Goal: Find contact information: Find contact information

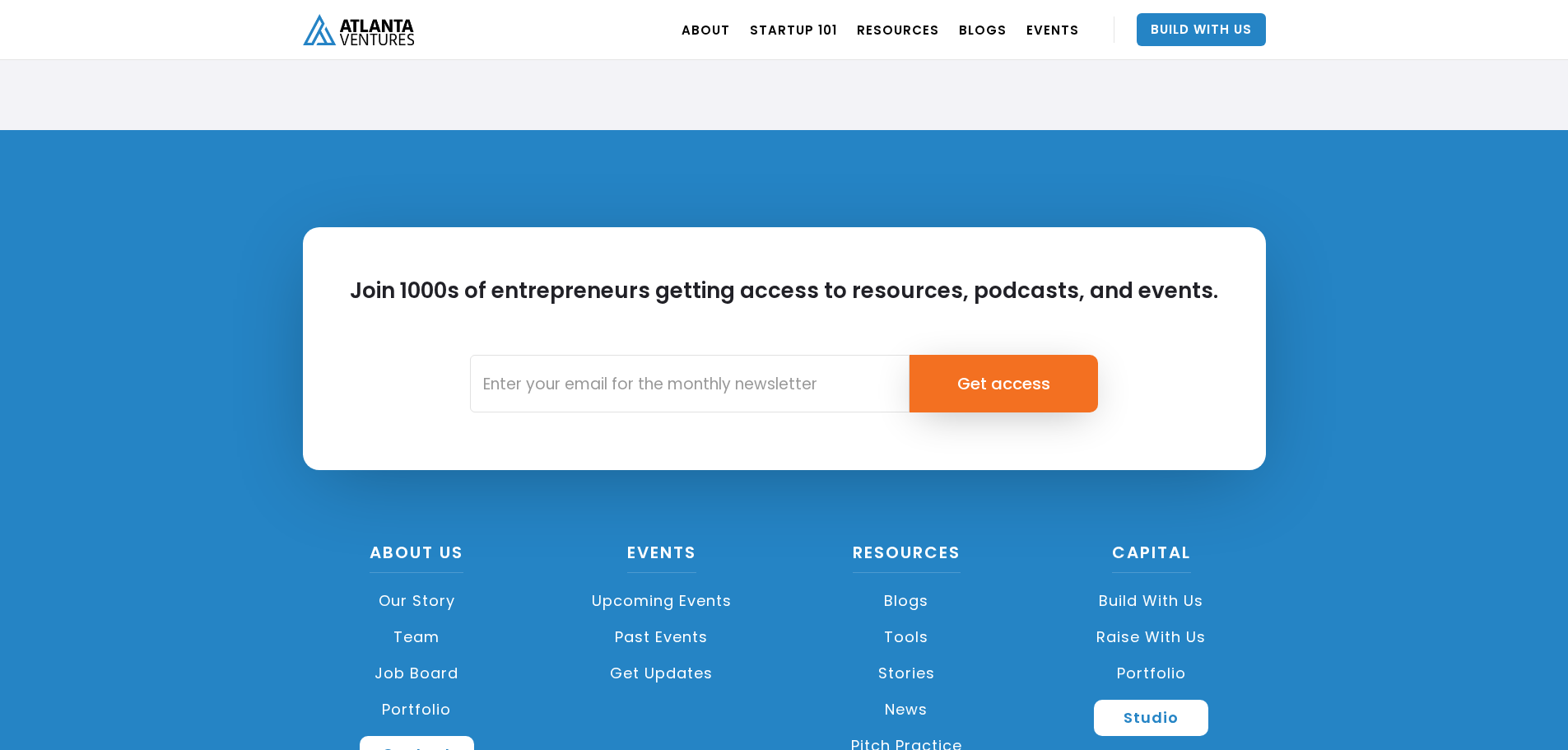
scroll to position [3841, 0]
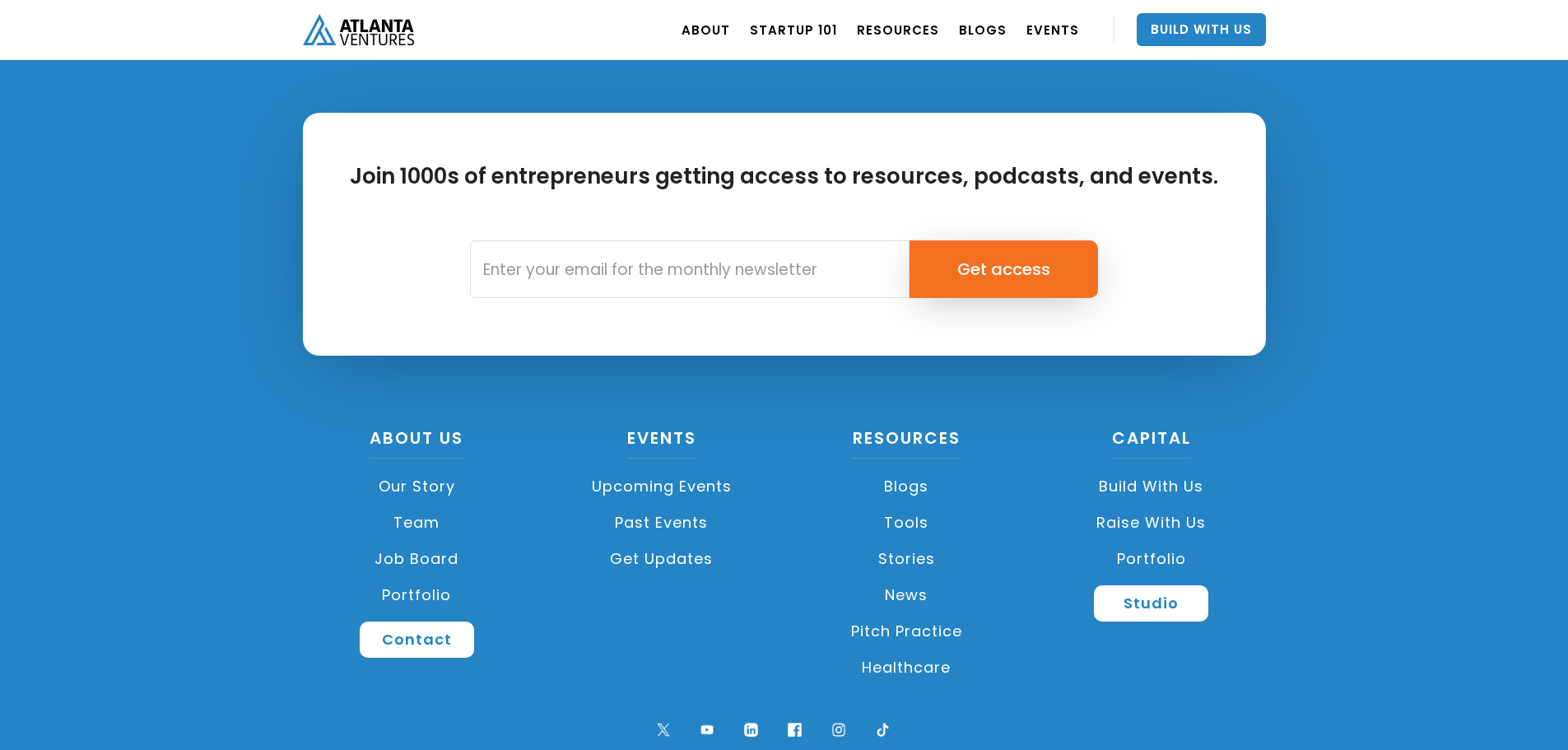
click at [425, 529] on link "Team" at bounding box center [417, 522] width 229 height 37
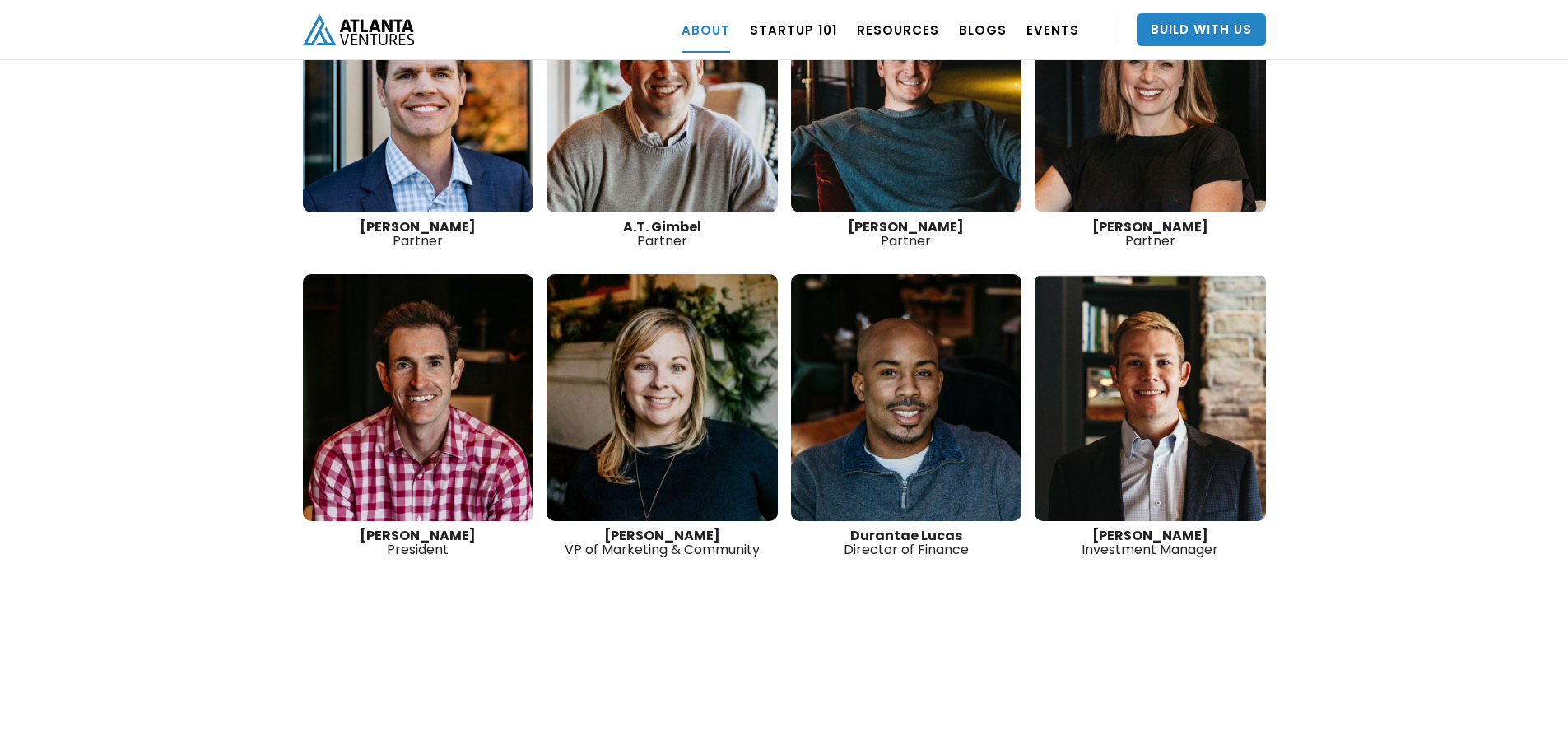
scroll to position [2520, 0]
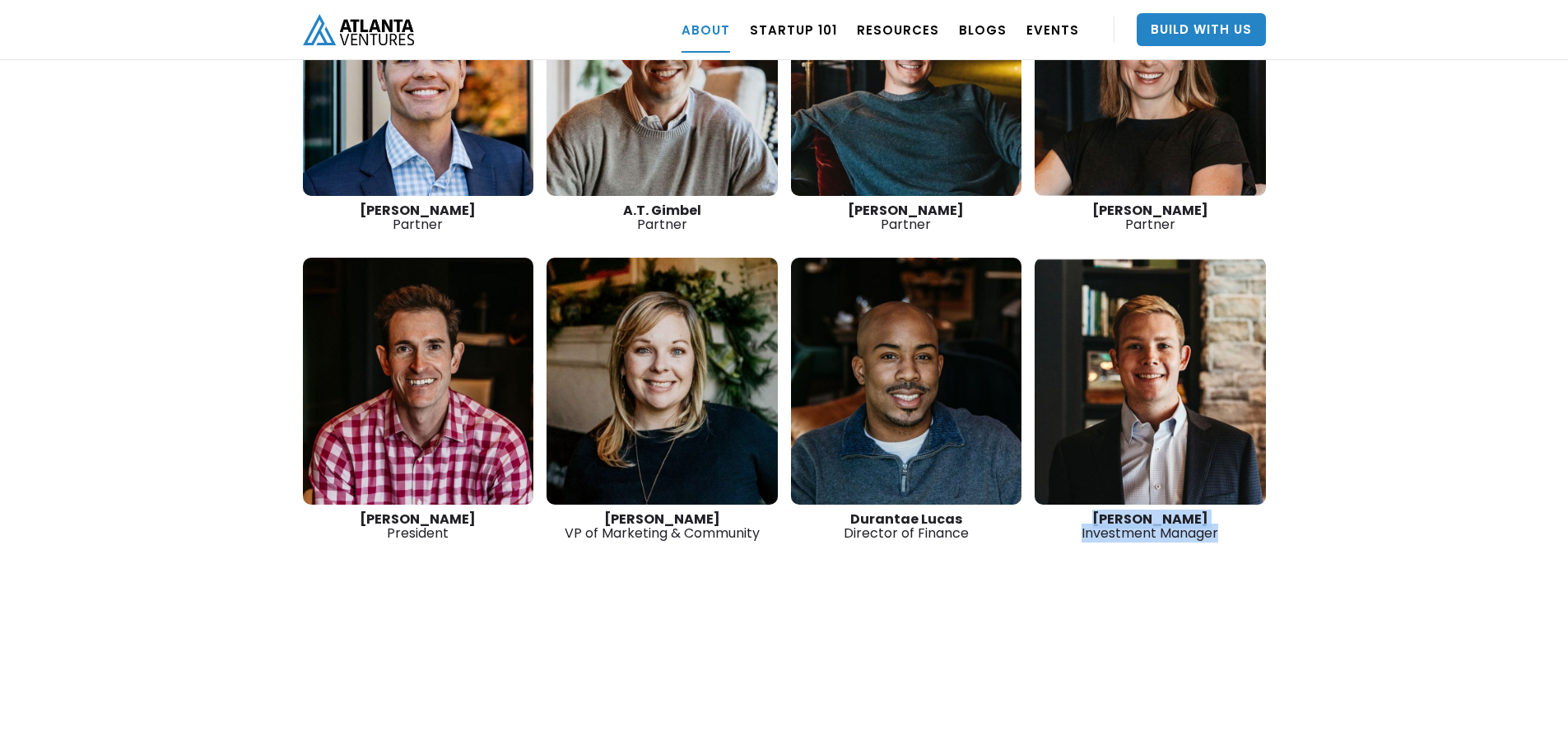
drag, startPoint x: 1241, startPoint y: 484, endPoint x: 1083, endPoint y: 461, distance: 159.7
click at [1083, 512] on div "Patrick Tisdale Investment Manager" at bounding box center [1150, 526] width 231 height 28
copy div "Patrick Tisdale Investment Manager"
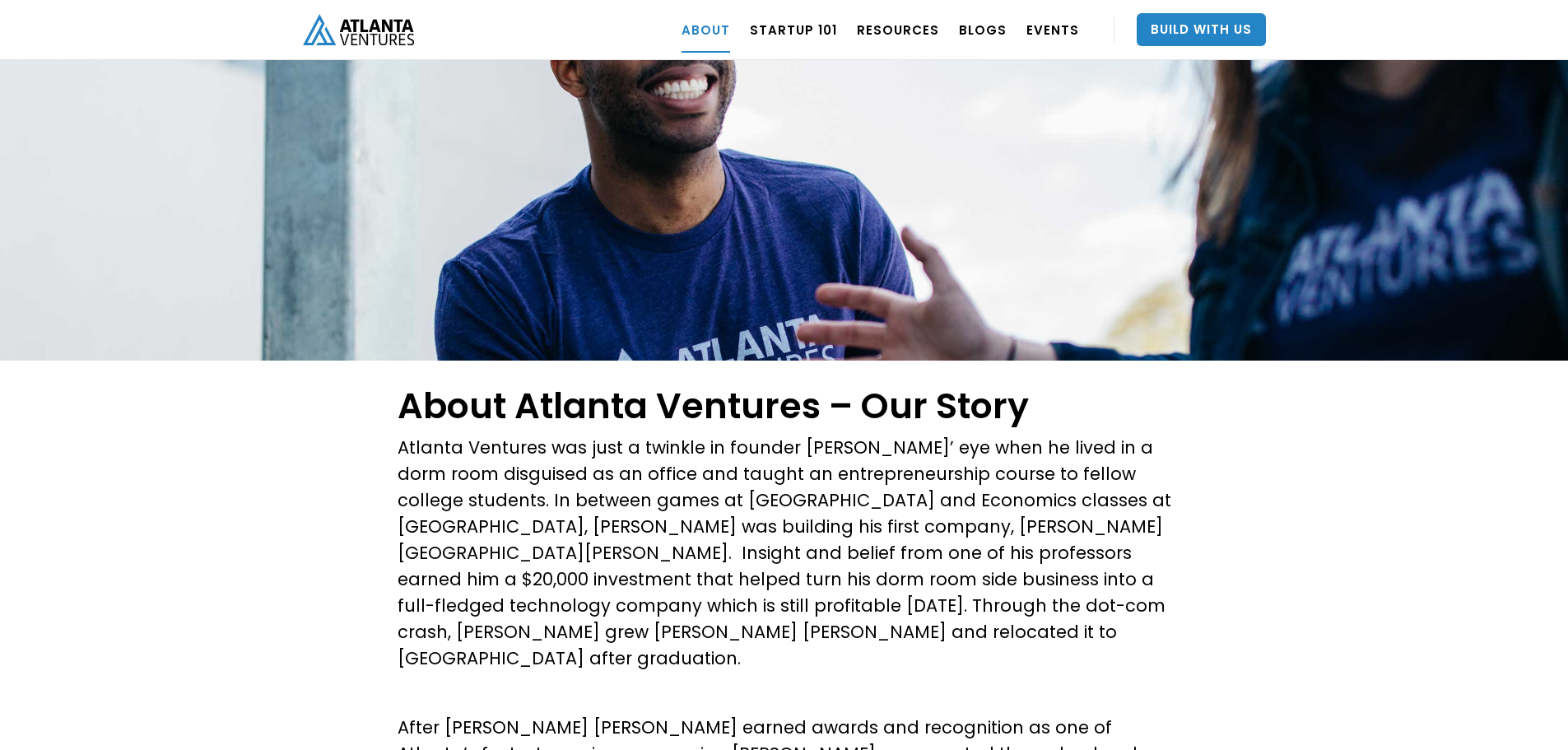
scroll to position [0, 0]
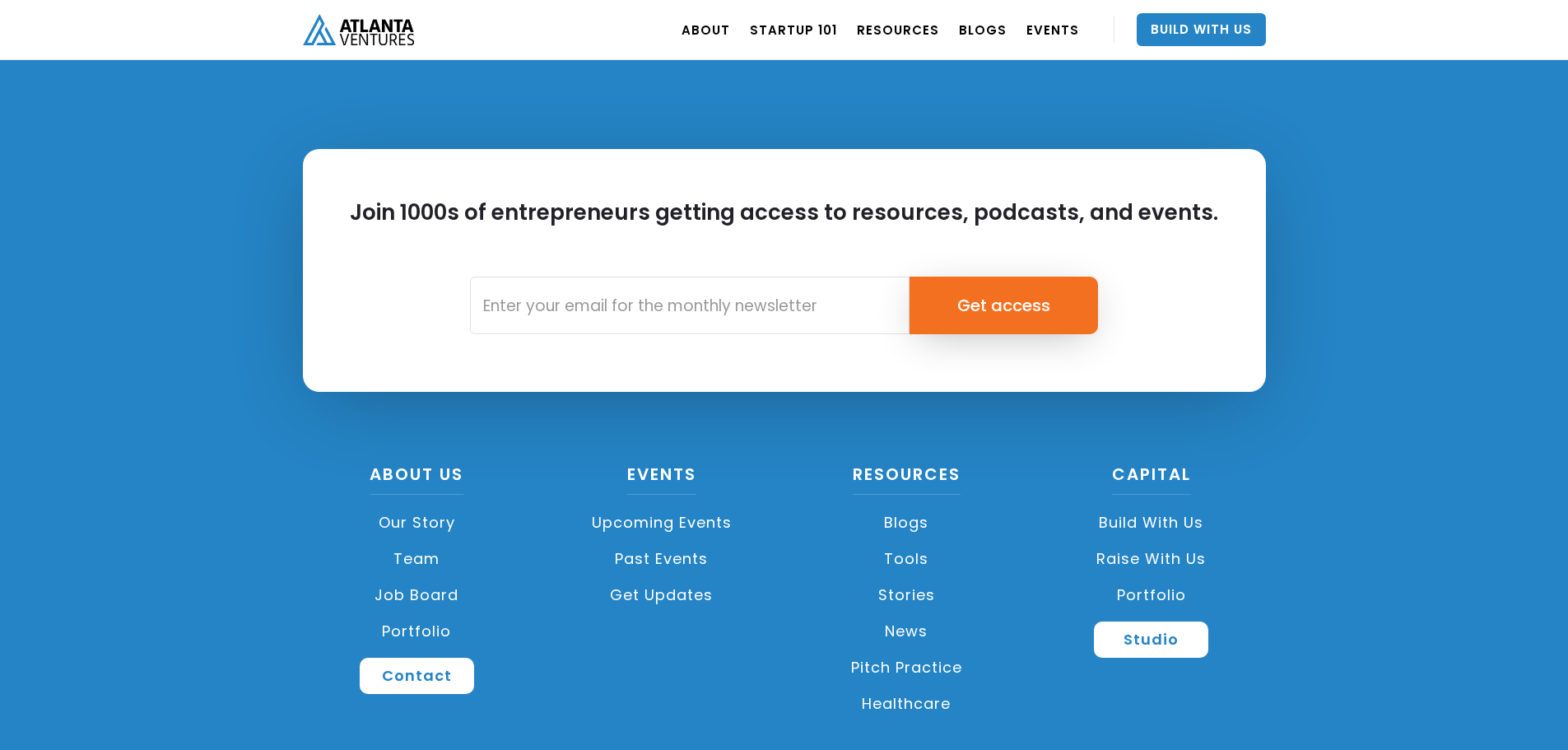
scroll to position [3885, 0]
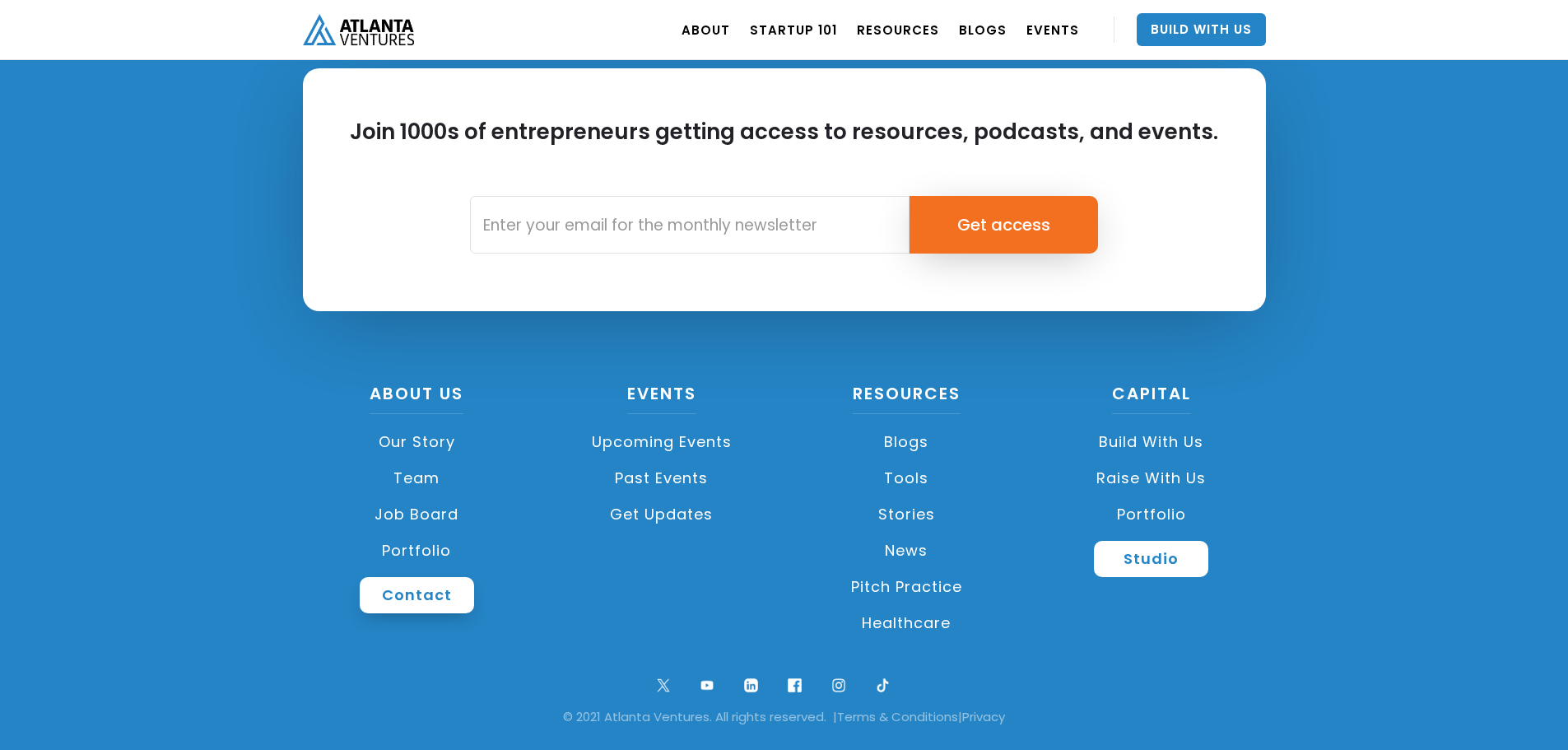
click at [435, 604] on link "Contact" at bounding box center [416, 594] width 114 height 37
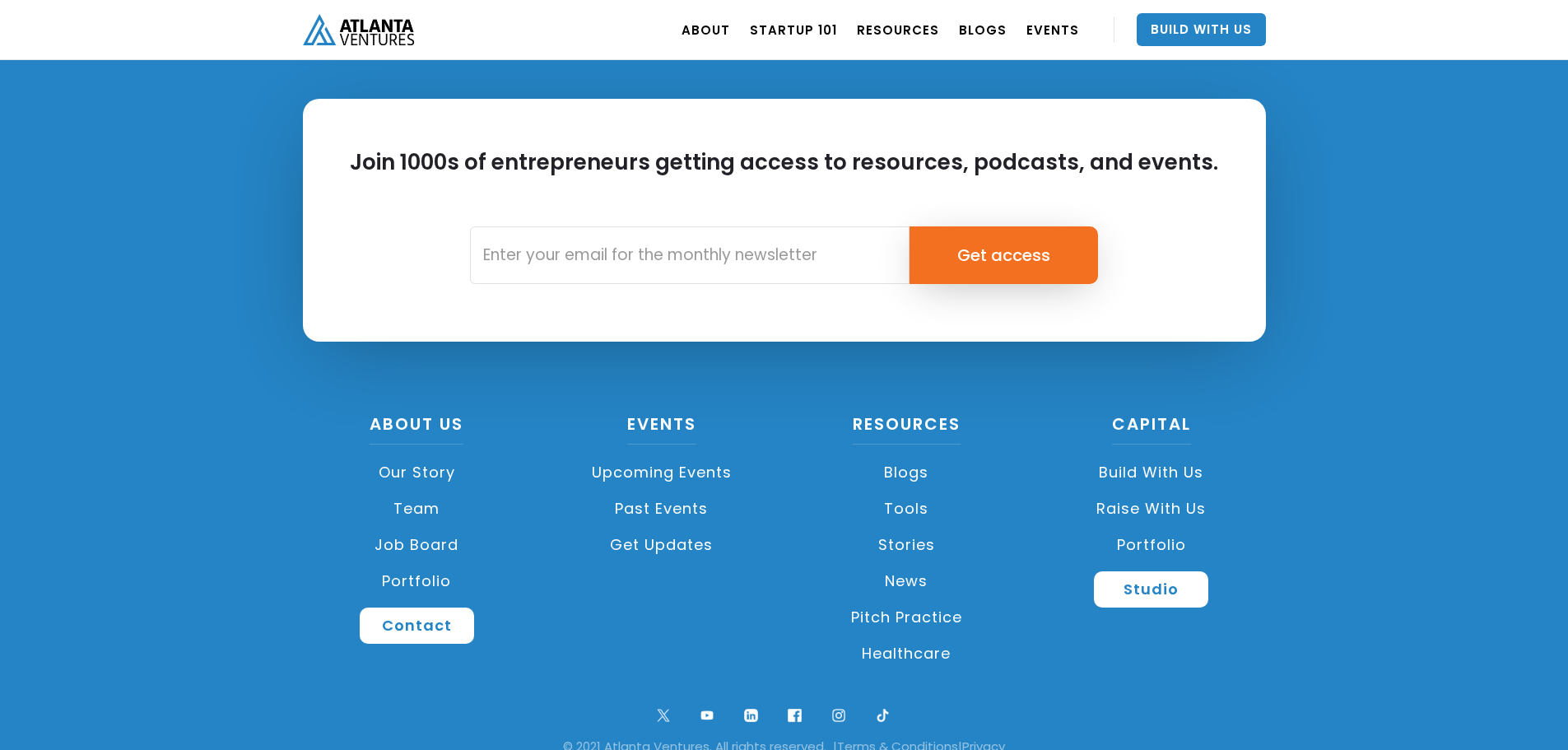
scroll to position [6157, 0]
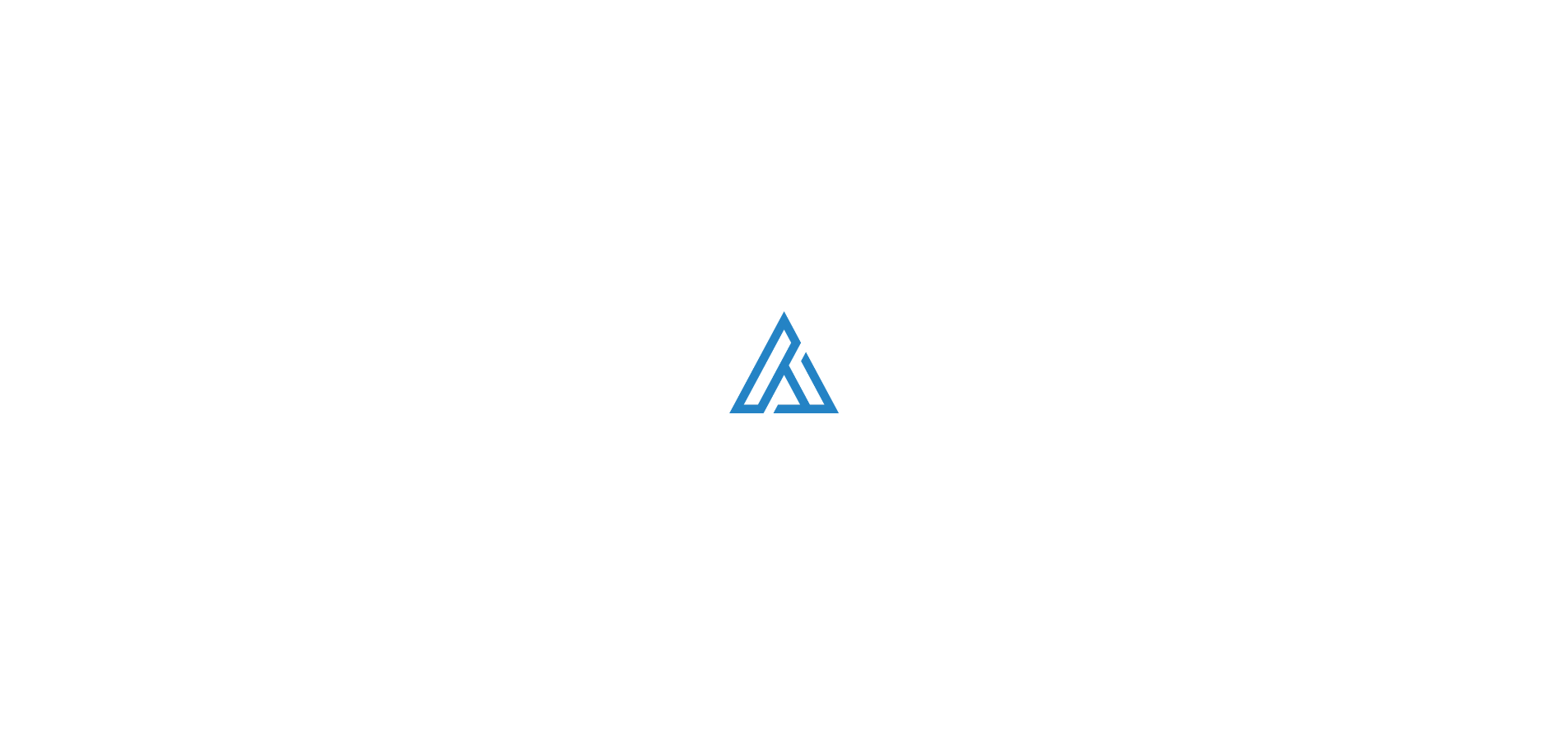
scroll to position [3885, 0]
